Goal: Task Accomplishment & Management: Manage account settings

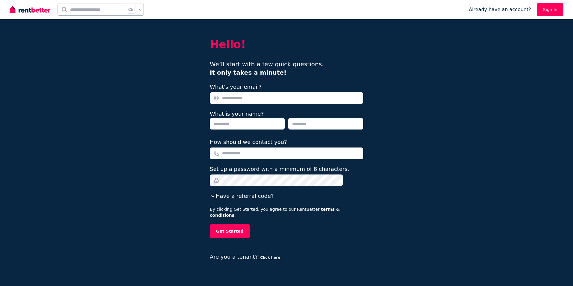
click at [253, 97] on input "What's your email?" at bounding box center [286, 97] width 153 height 11
click at [187, 169] on div "Hello! We’ll start with a few quick questions. It only takes a minute! What's y…" at bounding box center [286, 143] width 573 height 286
click at [239, 224] on button "Get Started" at bounding box center [230, 231] width 40 height 14
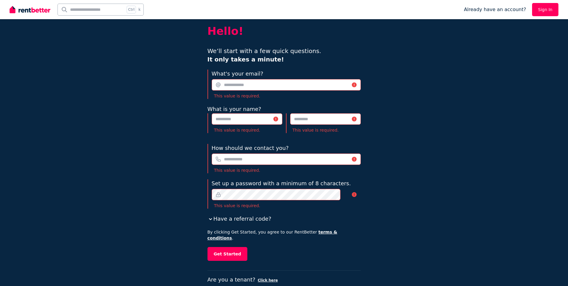
scroll to position [19, 0]
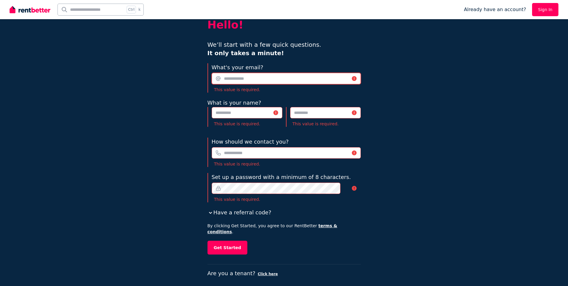
click at [247, 80] on input "What's your email?" at bounding box center [286, 78] width 149 height 11
type input "**********"
type input "*********"
type input "****"
type input "**********"
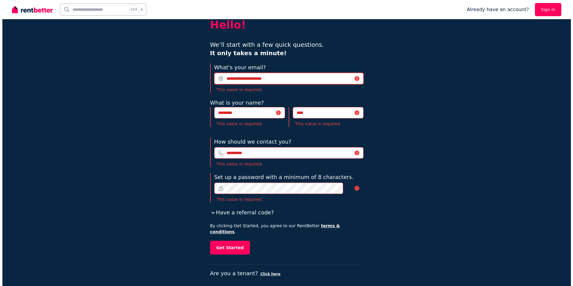
scroll to position [0, 0]
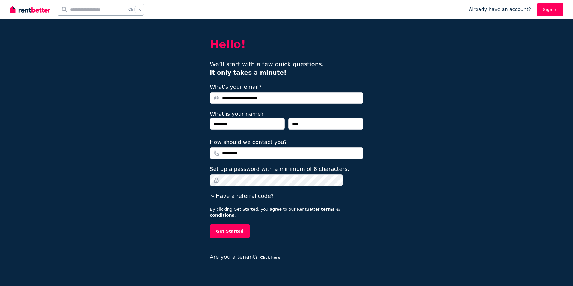
click at [214, 197] on icon "button" at bounding box center [212, 196] width 3 height 2
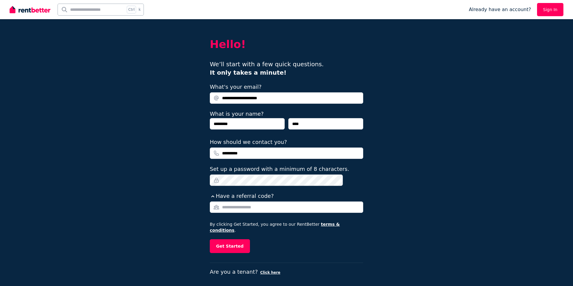
click at [216, 197] on icon "button" at bounding box center [213, 196] width 6 height 6
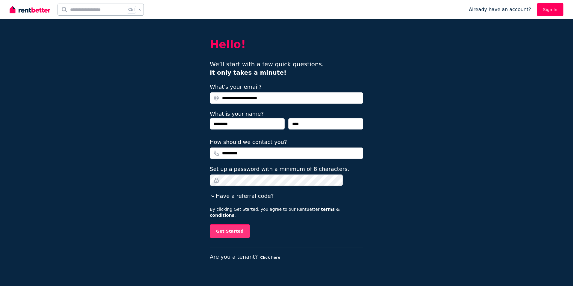
click at [230, 228] on button "Get Started" at bounding box center [230, 231] width 40 height 14
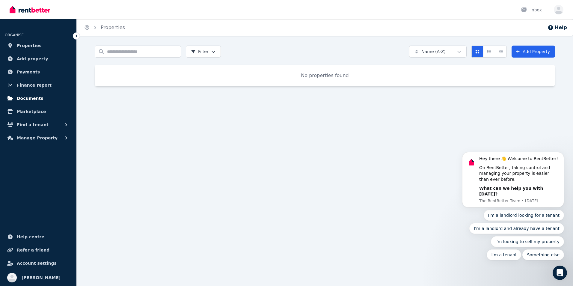
click at [19, 99] on span "Documents" at bounding box center [30, 98] width 27 height 7
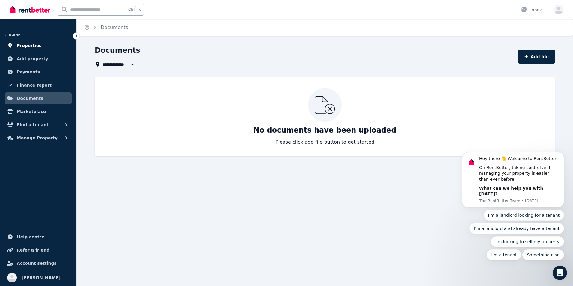
click at [17, 45] on span "Properties" at bounding box center [29, 45] width 25 height 7
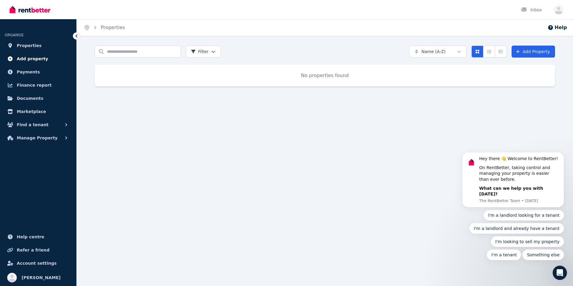
click at [23, 59] on span "Add property" at bounding box center [32, 58] width 31 height 7
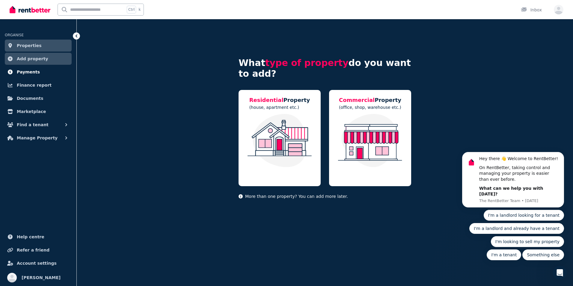
click at [24, 70] on span "Payments" at bounding box center [28, 71] width 23 height 7
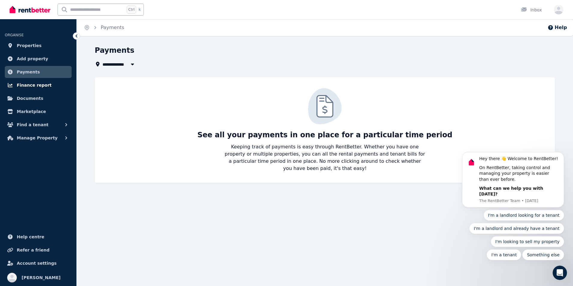
click at [33, 85] on span "Finance report" at bounding box center [34, 84] width 35 height 7
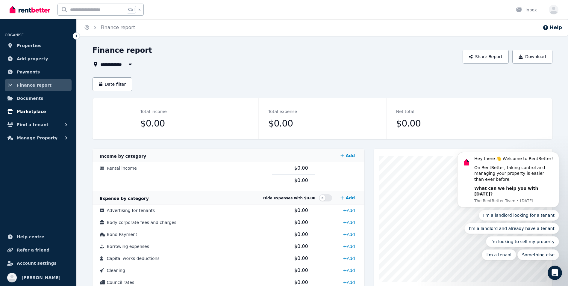
click at [35, 113] on span "Marketplace" at bounding box center [31, 111] width 29 height 7
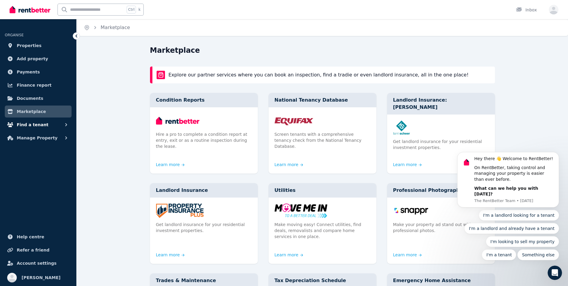
click at [34, 125] on span "Find a tenant" at bounding box center [33, 124] width 32 height 7
click at [41, 186] on span "Manage Property" at bounding box center [37, 186] width 41 height 7
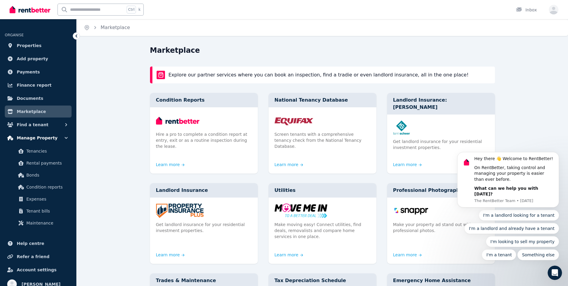
click at [67, 137] on icon "button" at bounding box center [66, 138] width 6 height 6
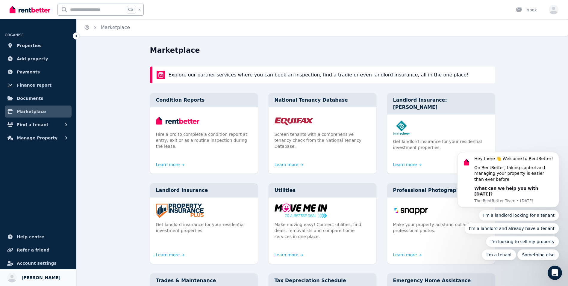
click at [33, 278] on span "[PERSON_NAME]" at bounding box center [41, 277] width 39 height 7
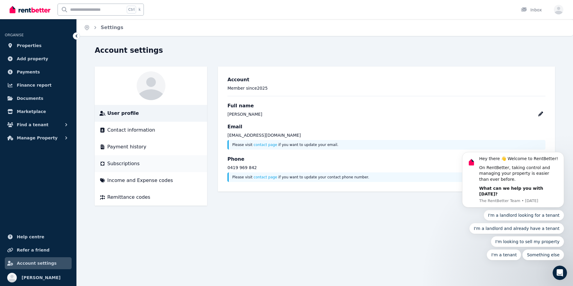
click at [111, 162] on span "Subscriptions" at bounding box center [123, 163] width 32 height 7
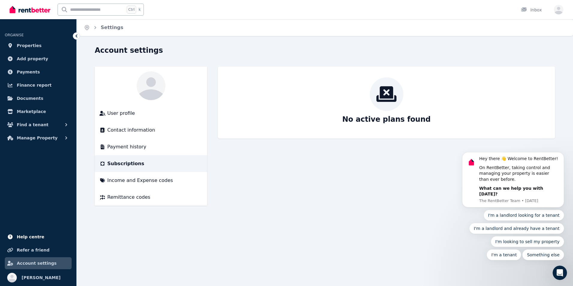
click at [31, 236] on span "Help centre" at bounding box center [31, 236] width 28 height 7
click at [134, 116] on div "User profile" at bounding box center [150, 113] width 103 height 7
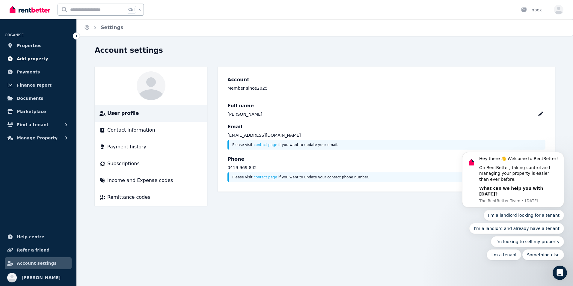
click at [25, 58] on span "Add property" at bounding box center [32, 58] width 31 height 7
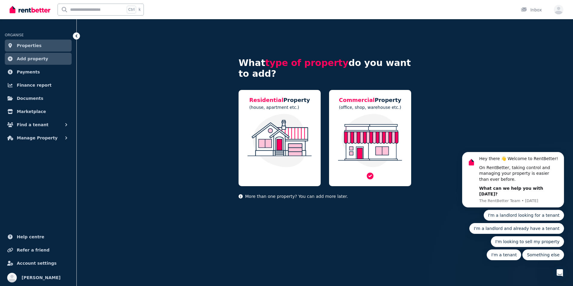
click at [377, 133] on img at bounding box center [370, 140] width 70 height 53
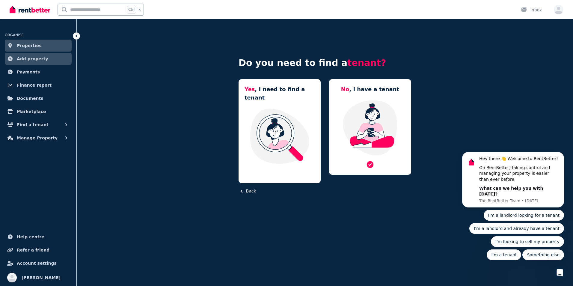
click at [377, 115] on img at bounding box center [370, 127] width 70 height 56
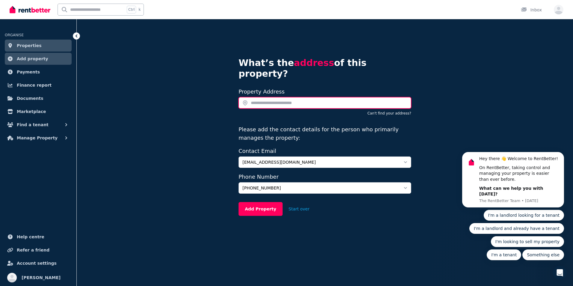
click at [310, 97] on input "text" at bounding box center [324, 102] width 173 height 11
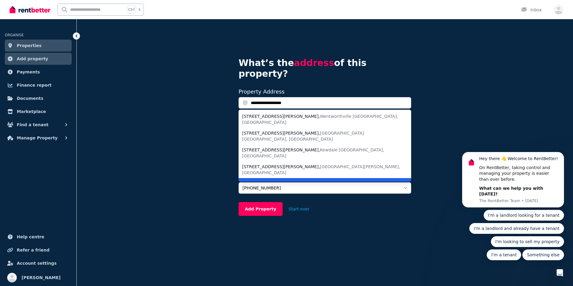
click at [314, 181] on span "O'Connor WA, Australia" at bounding box center [303, 186] width 122 height 11
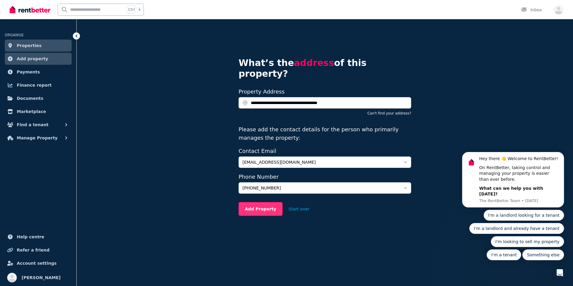
click at [259, 202] on button "Add Property" at bounding box center [260, 209] width 44 height 14
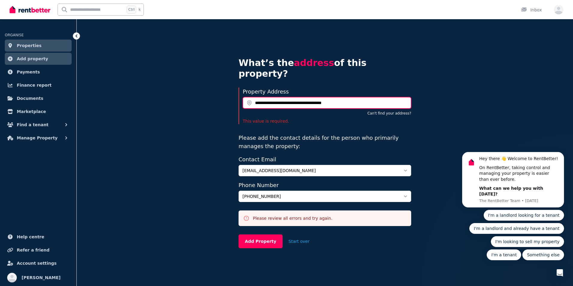
click at [346, 97] on input "**********" at bounding box center [327, 102] width 168 height 11
click at [261, 97] on input "**********" at bounding box center [327, 102] width 168 height 11
click at [259, 97] on input "**********" at bounding box center [327, 102] width 168 height 11
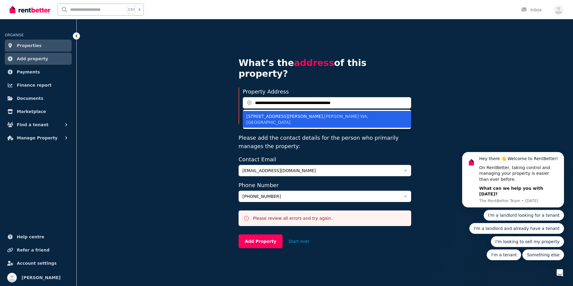
click at [275, 113] on div "unit 6/2 Pritchard Street , O'Connor WA, Australia" at bounding box center [323, 119] width 154 height 12
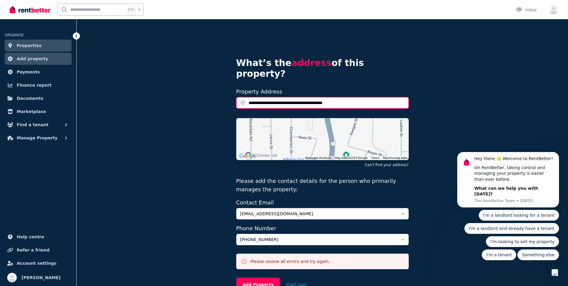
click at [256, 97] on input "**********" at bounding box center [322, 102] width 173 height 11
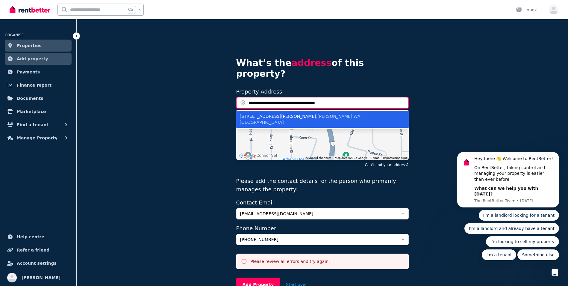
type input "**********"
click at [331, 113] on div "6/2 Pritchard Street , O'Connor WA, Australia" at bounding box center [319, 119] width 158 height 12
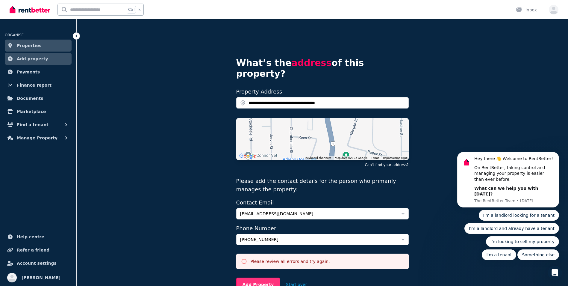
click at [259, 277] on button "Add Property" at bounding box center [258, 284] width 44 height 14
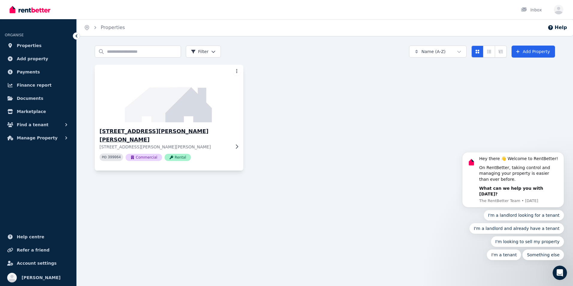
click at [158, 132] on h3 "[STREET_ADDRESS][PERSON_NAME][PERSON_NAME]" at bounding box center [164, 135] width 131 height 17
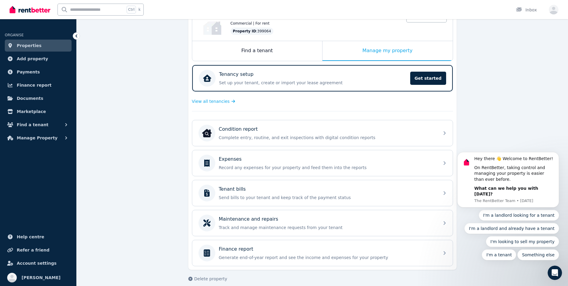
scroll to position [83, 0]
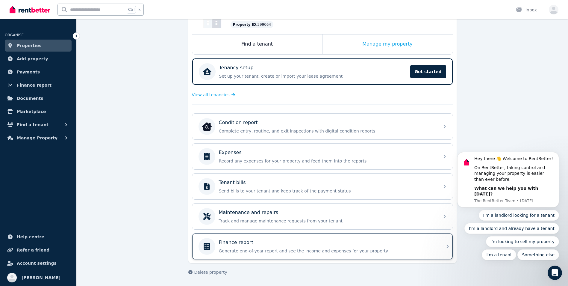
click at [377, 241] on div "Finance report" at bounding box center [327, 242] width 217 height 7
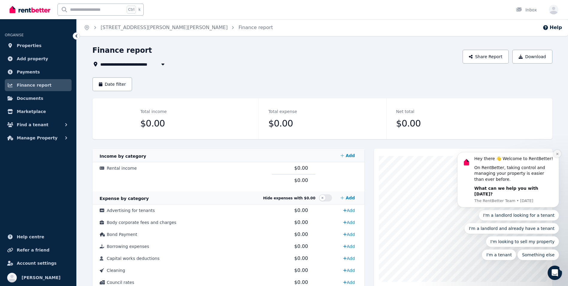
click at [559, 158] on button "Dismiss notification" at bounding box center [558, 154] width 8 height 8
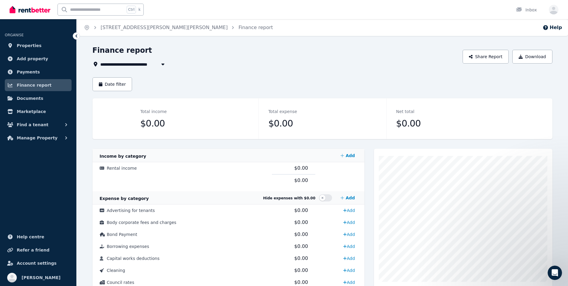
click at [76, 36] on icon at bounding box center [77, 35] width 2 height 3
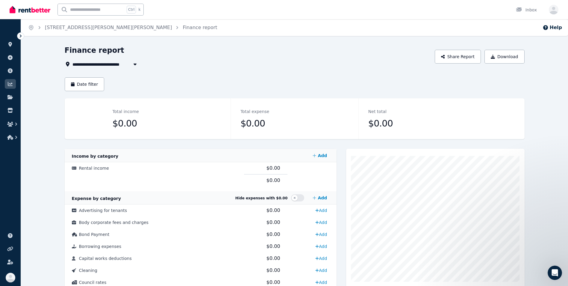
click at [18, 36] on icon at bounding box center [21, 36] width 6 height 6
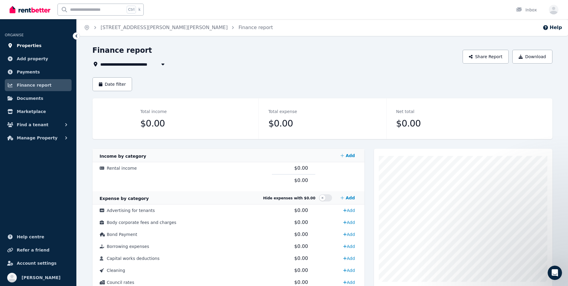
click at [40, 46] on link "Properties" at bounding box center [38, 46] width 67 height 12
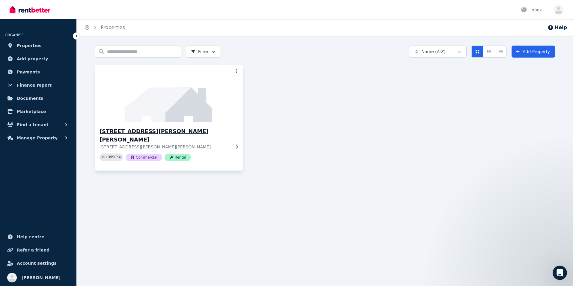
click at [163, 110] on img at bounding box center [169, 93] width 156 height 61
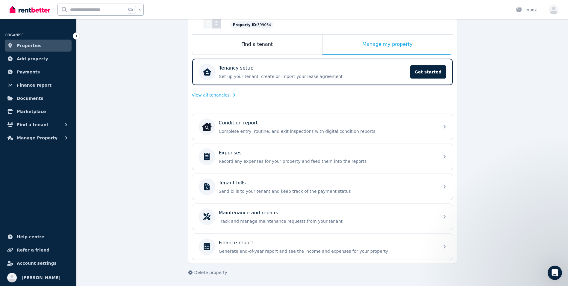
scroll to position [83, 0]
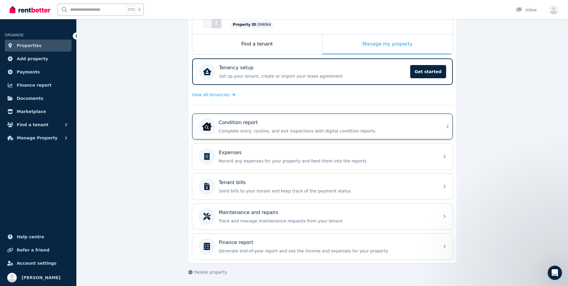
click at [362, 128] on p "Complete entry, routine, and exit inspections with digital condition reports" at bounding box center [327, 131] width 217 height 6
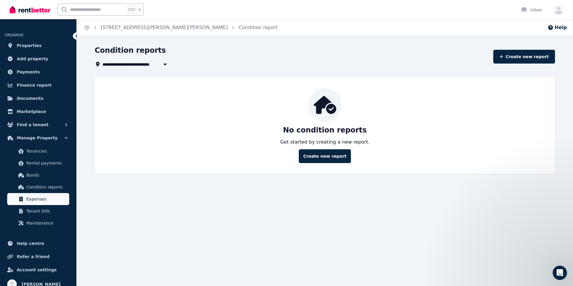
click at [45, 200] on span "Expenses" at bounding box center [46, 198] width 40 height 7
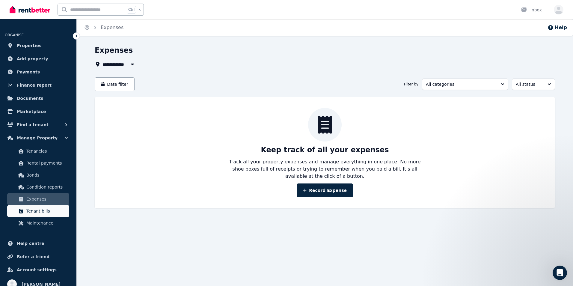
click at [46, 207] on span "Tenant bills" at bounding box center [46, 210] width 40 height 7
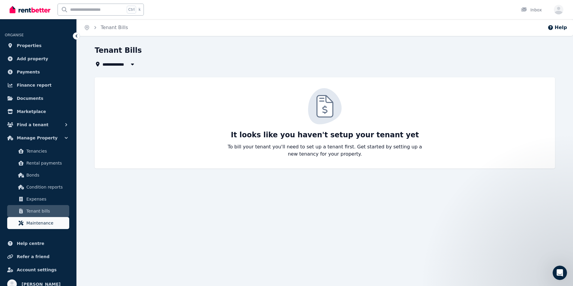
click at [46, 219] on link "Maintenance" at bounding box center [38, 223] width 62 height 12
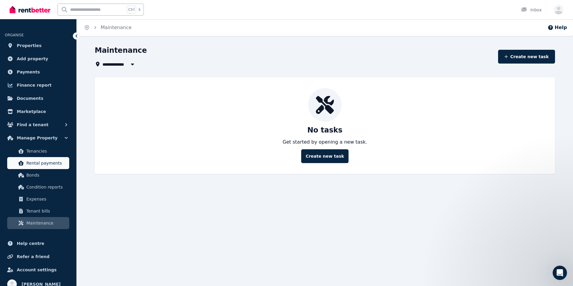
click at [36, 167] on link "Rental payments" at bounding box center [38, 163] width 62 height 12
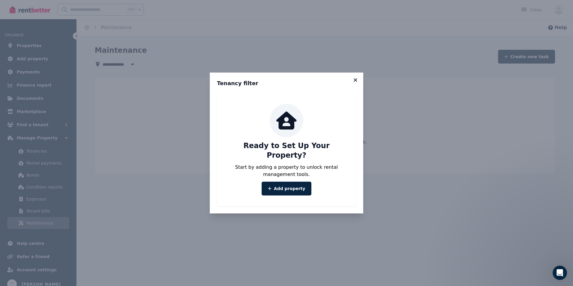
click at [357, 83] on icon at bounding box center [355, 79] width 6 height 5
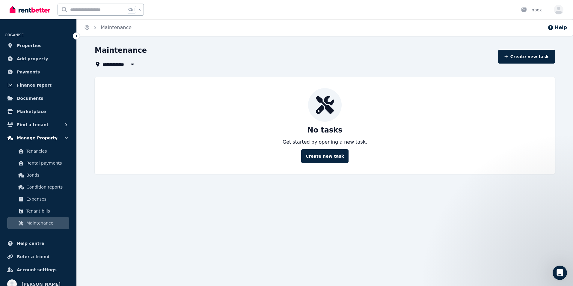
click at [67, 137] on icon "button" at bounding box center [66, 138] width 3 height 2
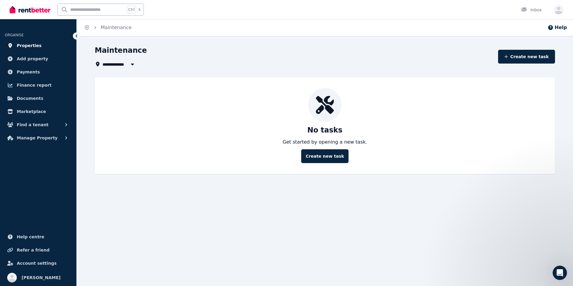
click at [34, 45] on span "Properties" at bounding box center [29, 45] width 25 height 7
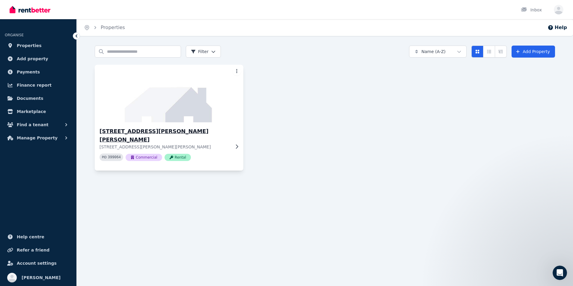
click at [134, 125] on div "[STREET_ADDRESS][PERSON_NAME][PERSON_NAME][PERSON_NAME][PERSON_NAME] PID 399064…" at bounding box center [169, 146] width 149 height 48
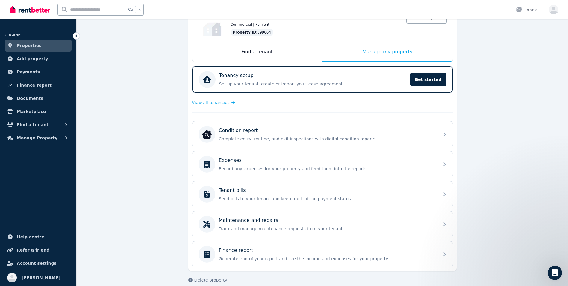
scroll to position [83, 0]
